Goal: Navigation & Orientation: Find specific page/section

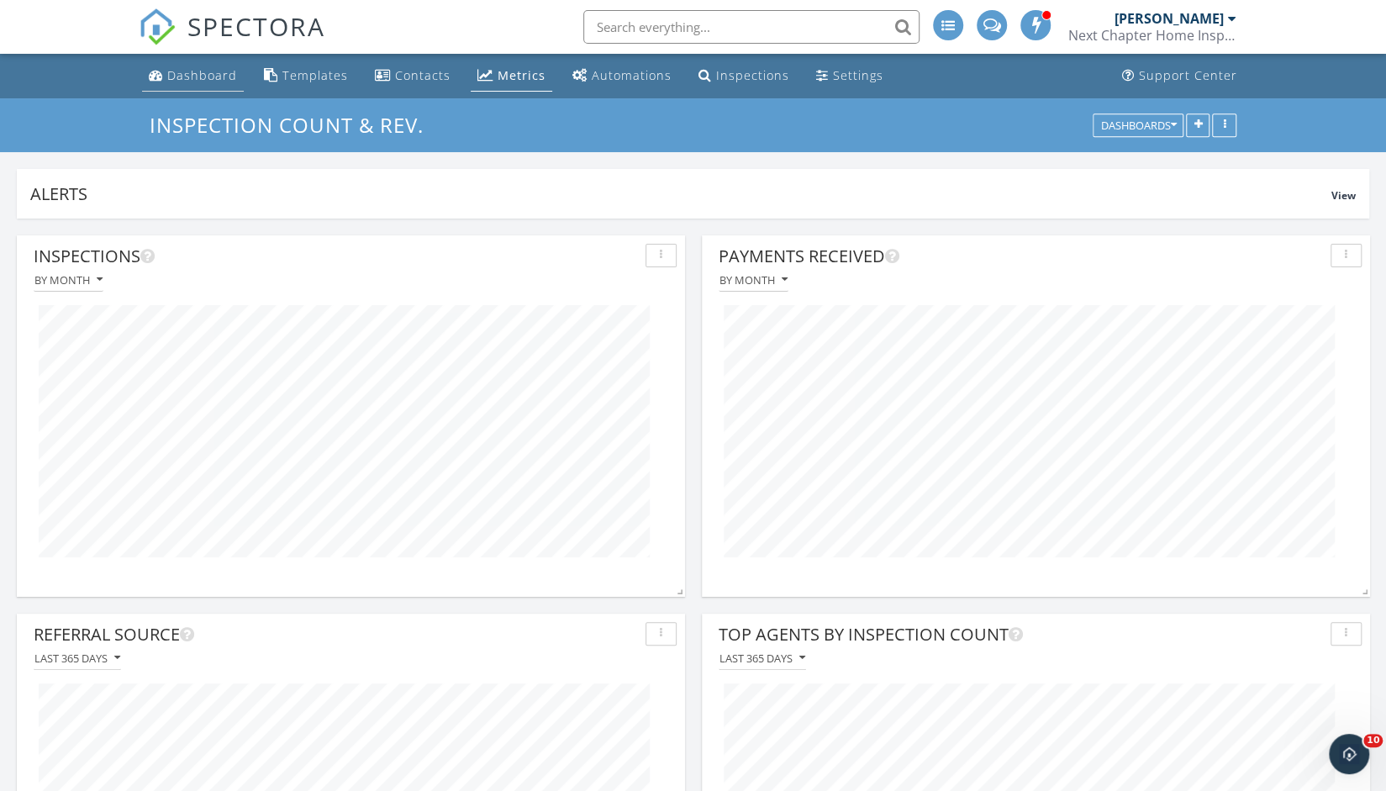
click at [214, 77] on div "Dashboard" at bounding box center [202, 75] width 70 height 16
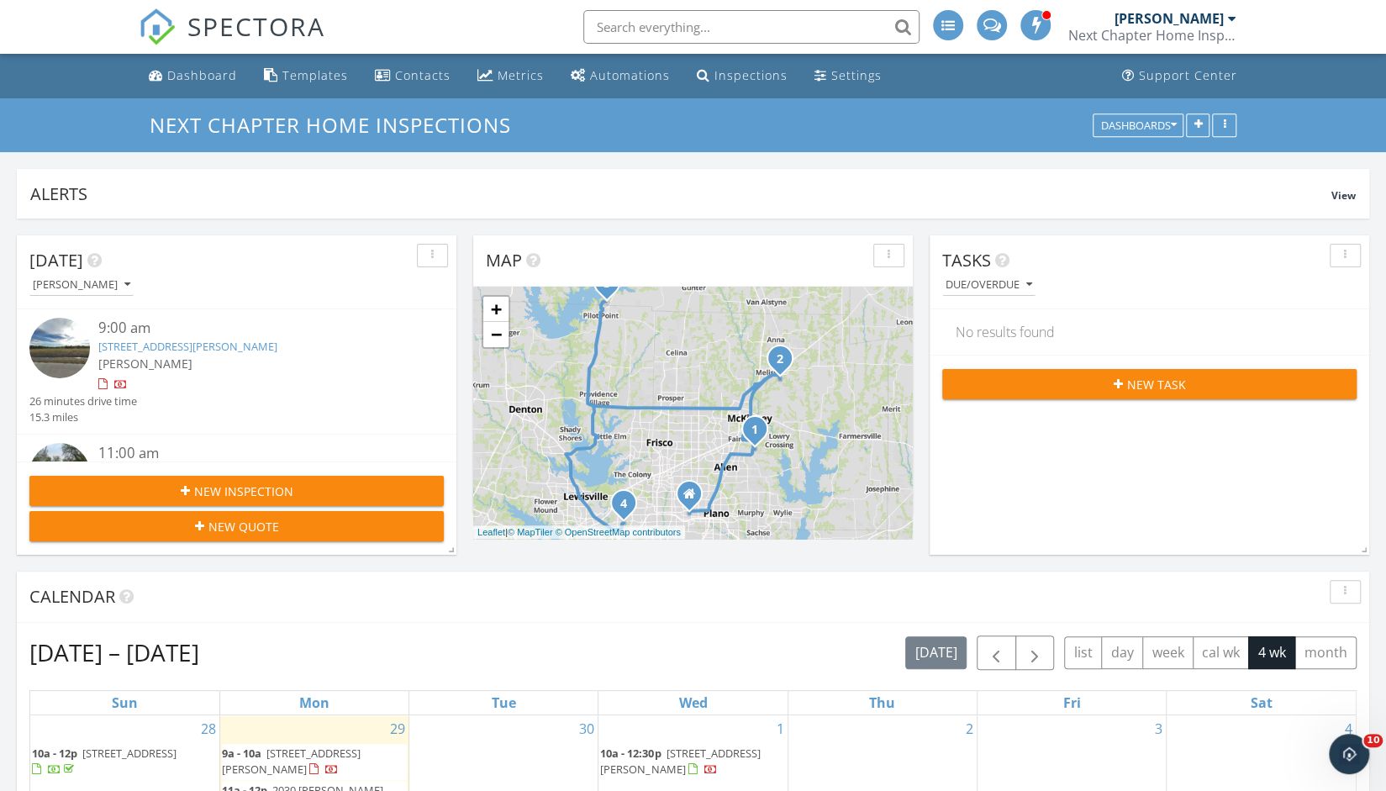
scroll to position [22, 0]
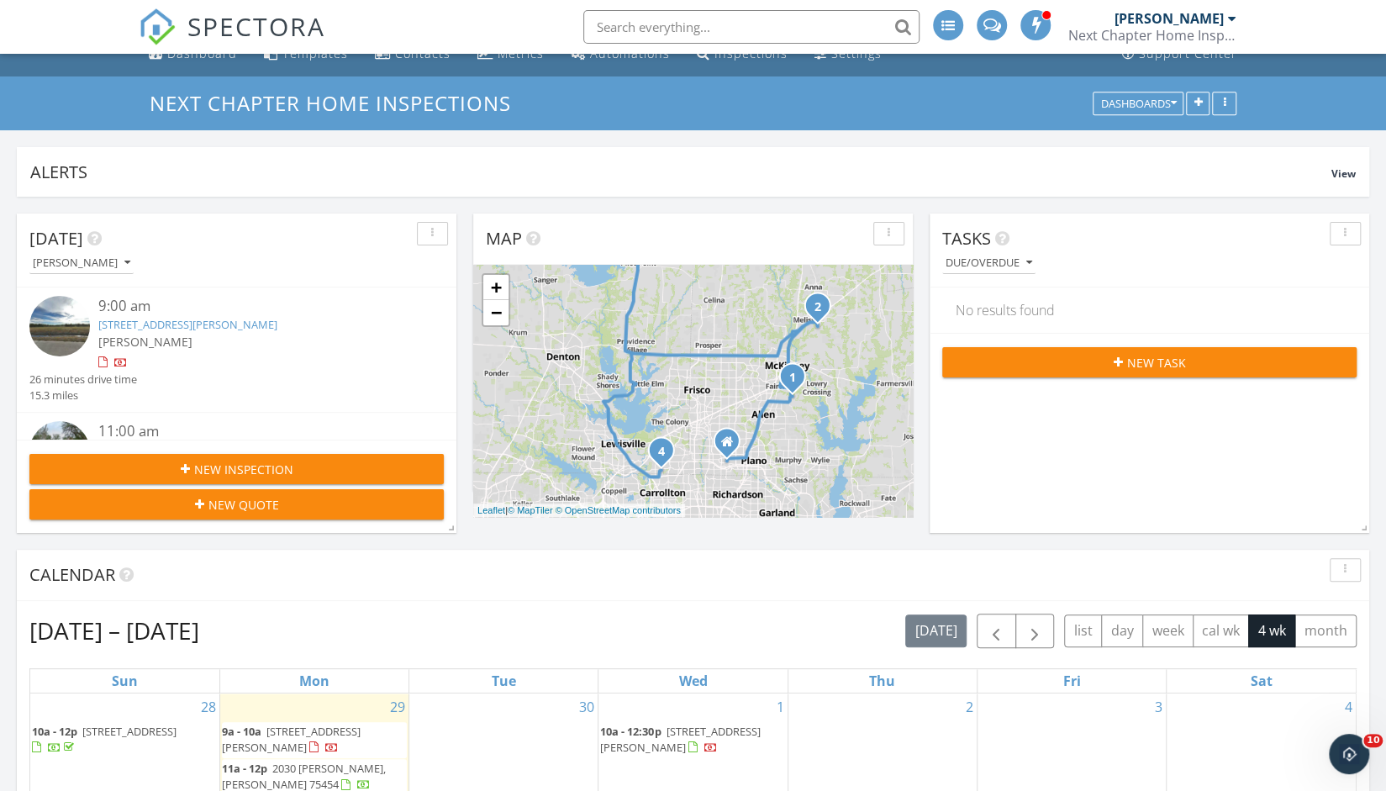
drag, startPoint x: 825, startPoint y: 371, endPoint x: 866, endPoint y: 352, distance: 45.5
click at [866, 352] on div "1 2 3 4 + − West 15th Street, Central Expressway, South McDonald Street, North …" at bounding box center [692, 391] width 439 height 252
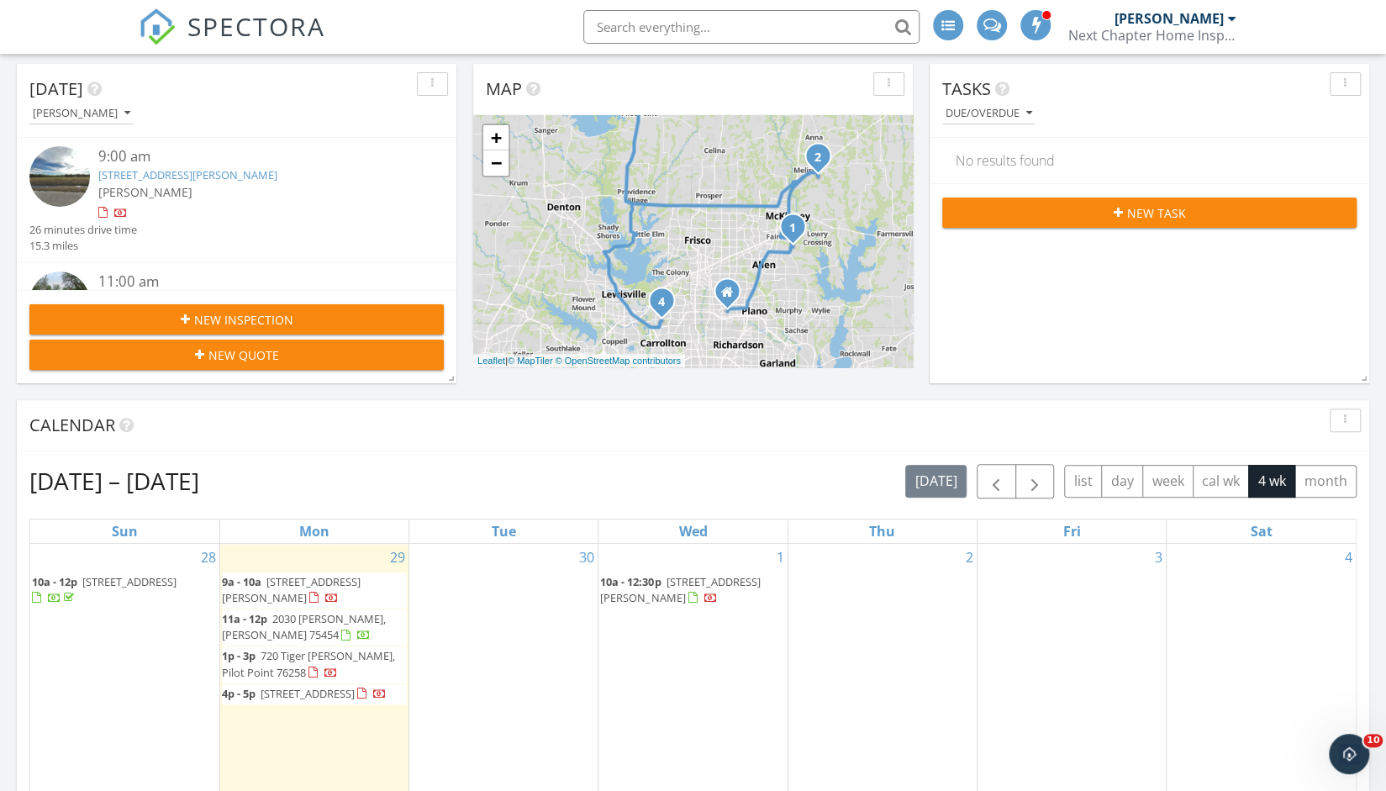
scroll to position [314, 0]
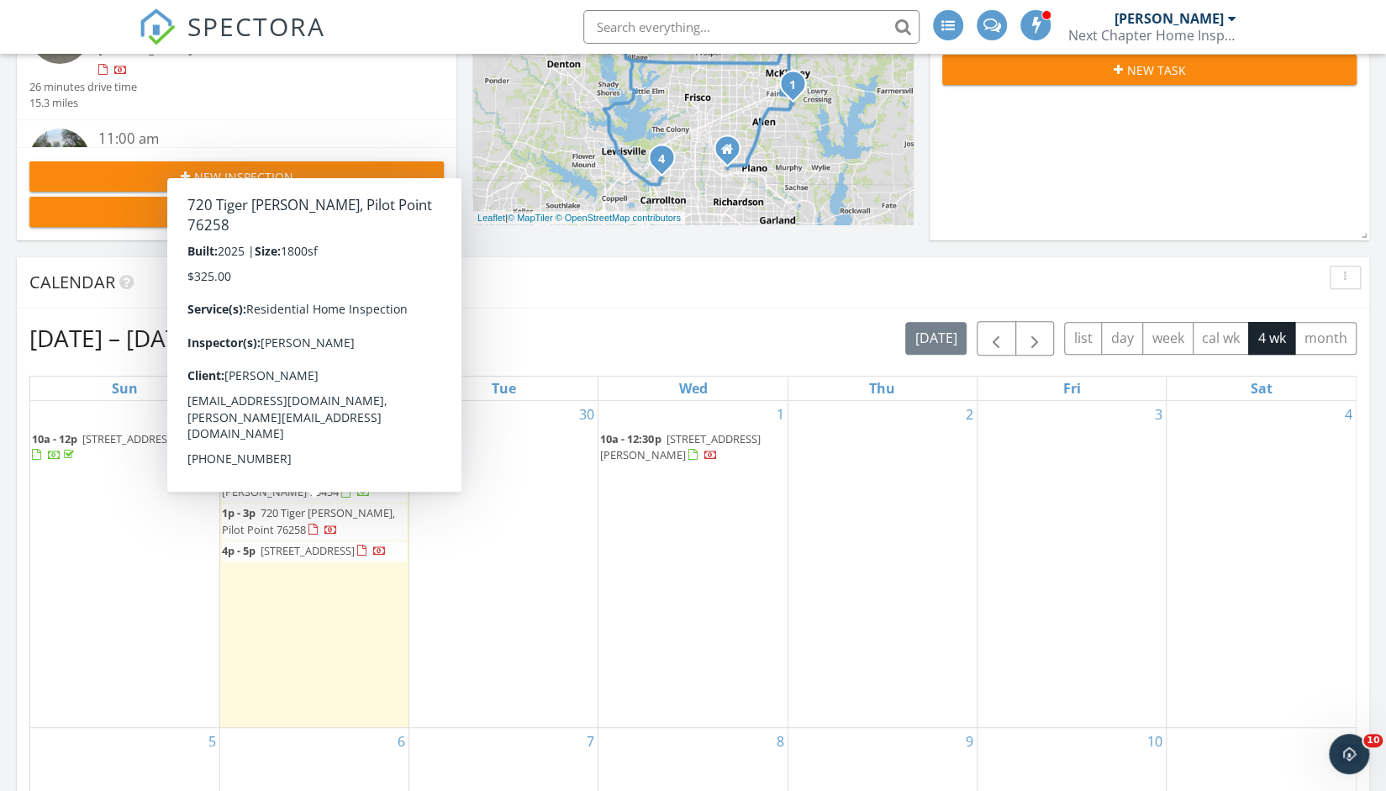
click at [364, 522] on span "1p - 3p 720 Tiger Lily Wy, Pilot Point 76258" at bounding box center [314, 521] width 185 height 33
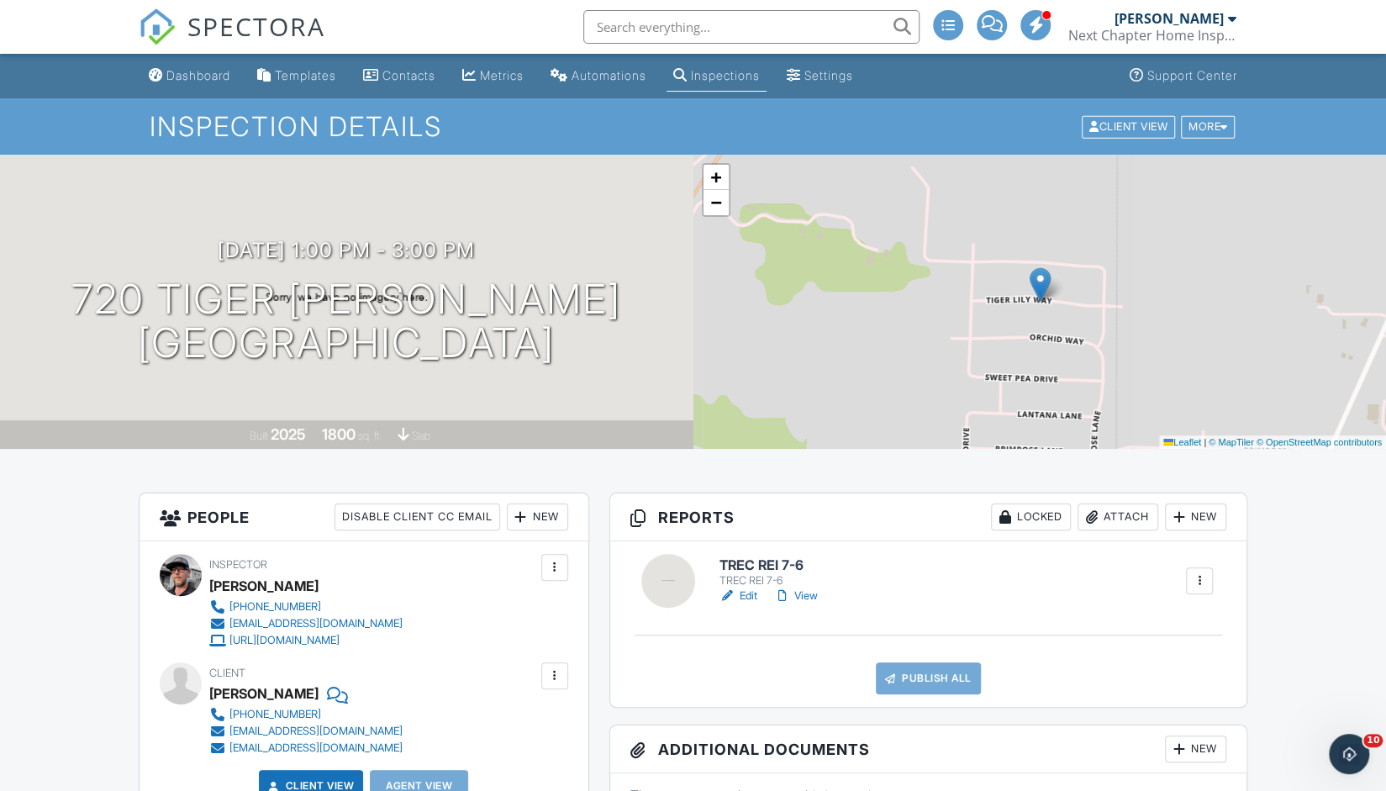
drag, startPoint x: 1397, startPoint y: 103, endPoint x: 1369, endPoint y: -6, distance: 112.9
click at [187, 71] on div "Dashboard" at bounding box center [198, 75] width 64 height 14
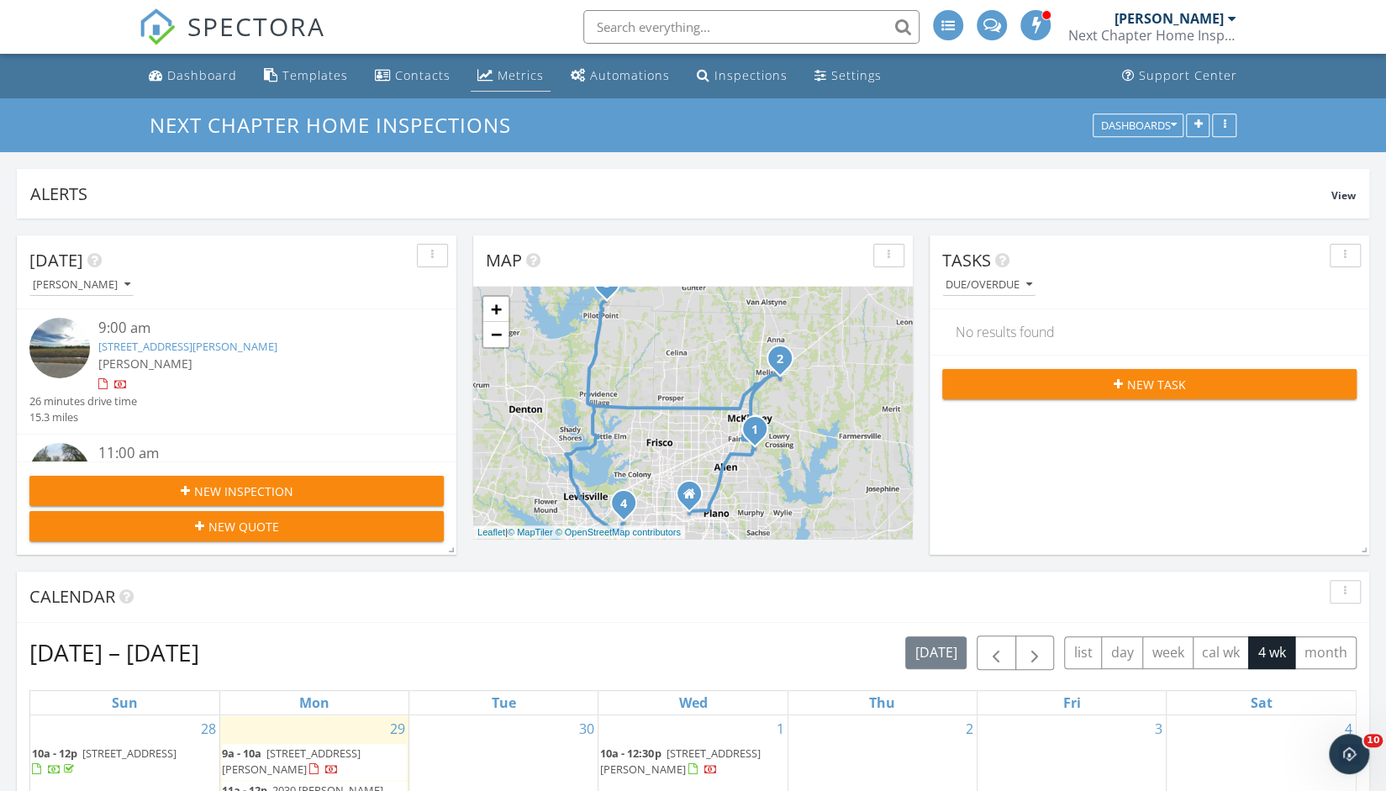
click at [512, 87] on link "Metrics" at bounding box center [511, 75] width 80 height 31
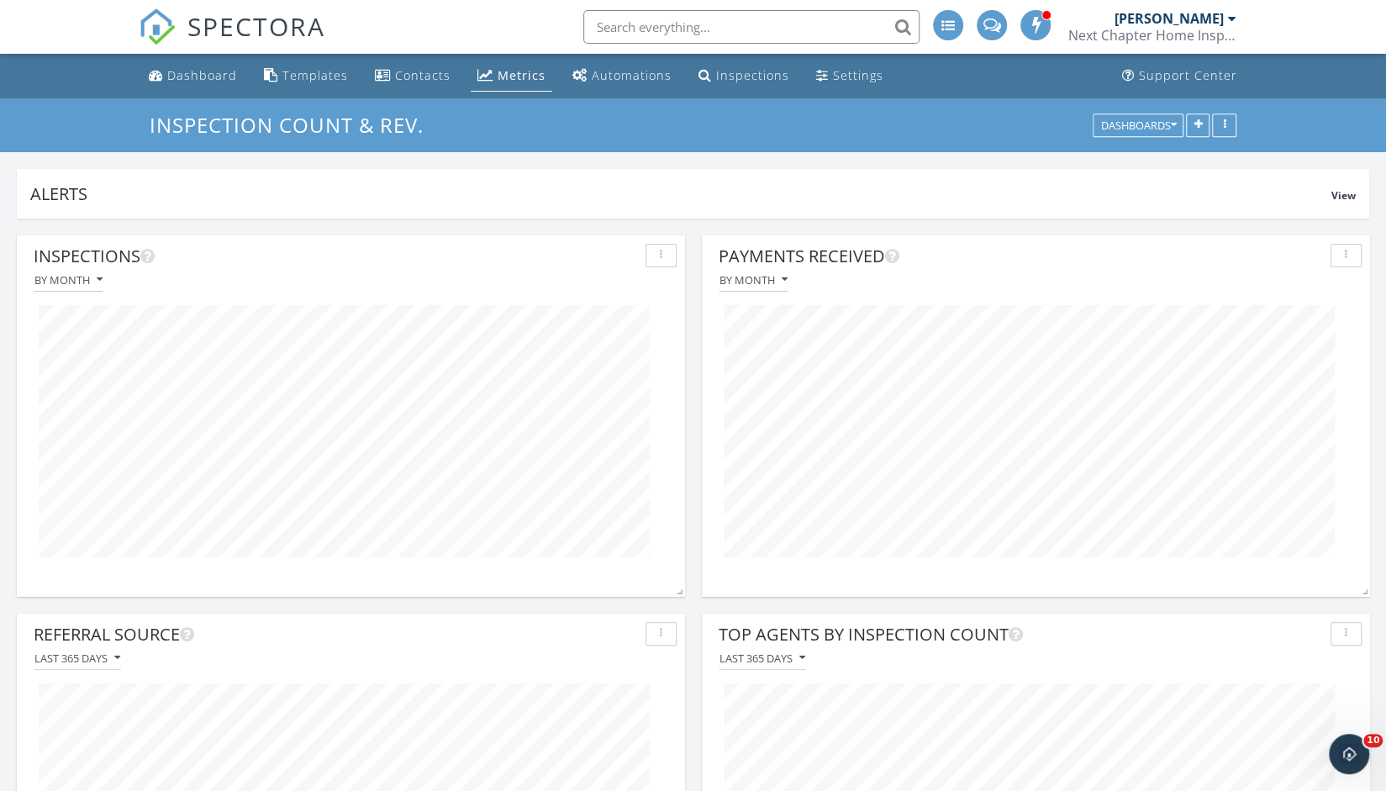
click at [1223, 23] on div "[PERSON_NAME]" at bounding box center [1168, 18] width 109 height 17
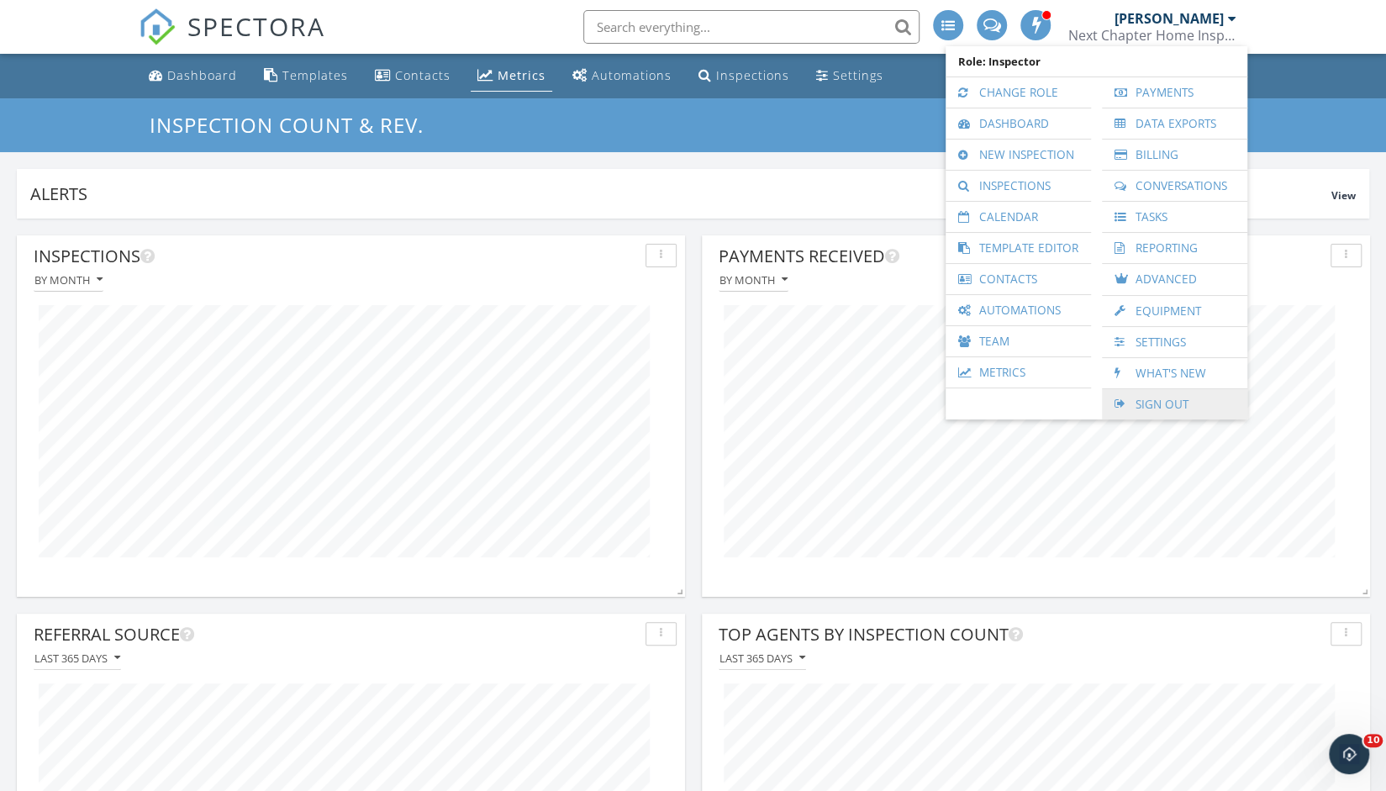
click at [1155, 405] on link "Sign Out" at bounding box center [1174, 404] width 129 height 30
